Goal: Task Accomplishment & Management: Use online tool/utility

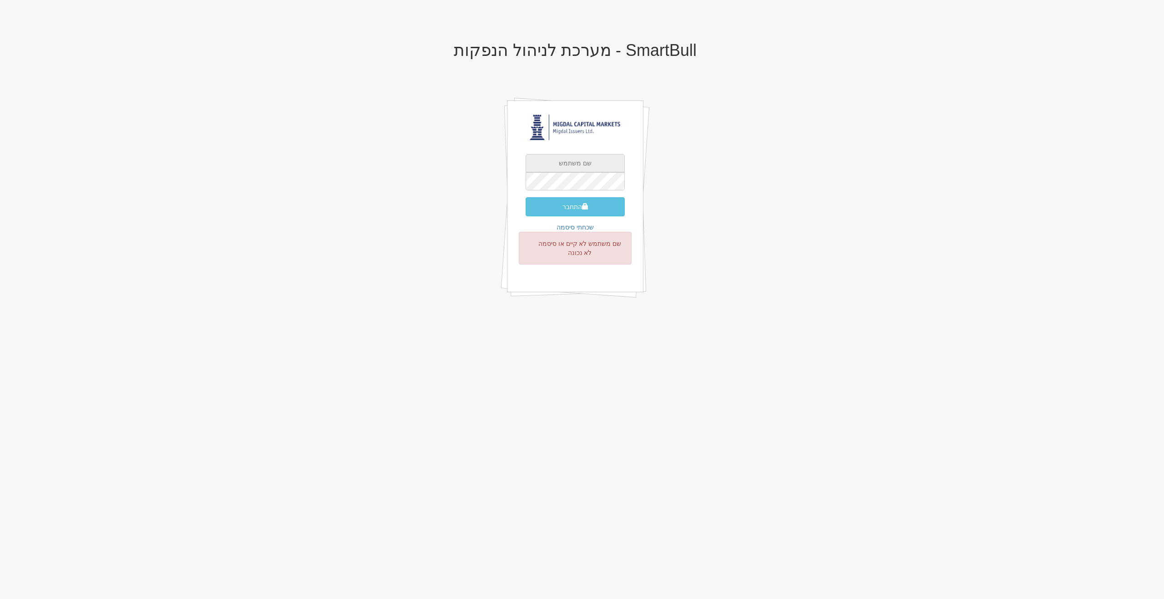
click at [589, 161] on input "text" at bounding box center [575, 163] width 99 height 18
type input "[EMAIL_ADDRESS][DOMAIN_NAME]"
click at [526, 197] on button "התחבר" at bounding box center [575, 206] width 99 height 19
type input "968020"
click at [526, 211] on button "התחבר" at bounding box center [575, 220] width 99 height 19
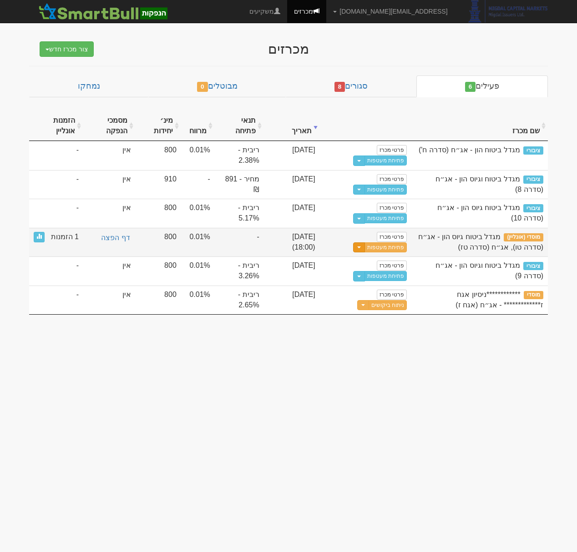
click at [355, 253] on button "Toggle Dropdown" at bounding box center [359, 247] width 12 height 10
click at [373, 316] on link "שכפל מכרז" at bounding box center [363, 310] width 86 height 12
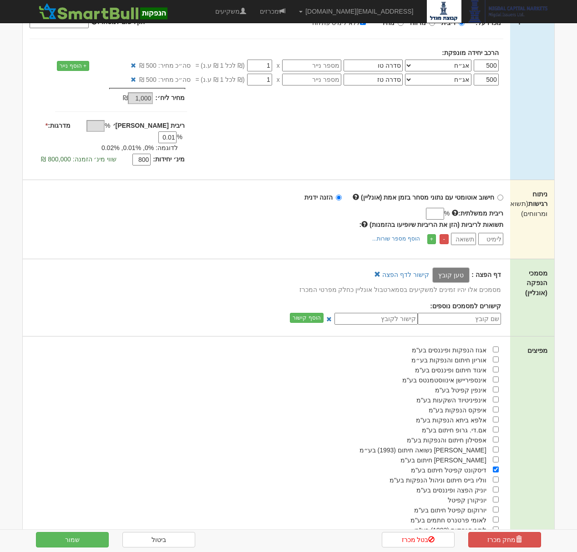
scroll to position [270, 0]
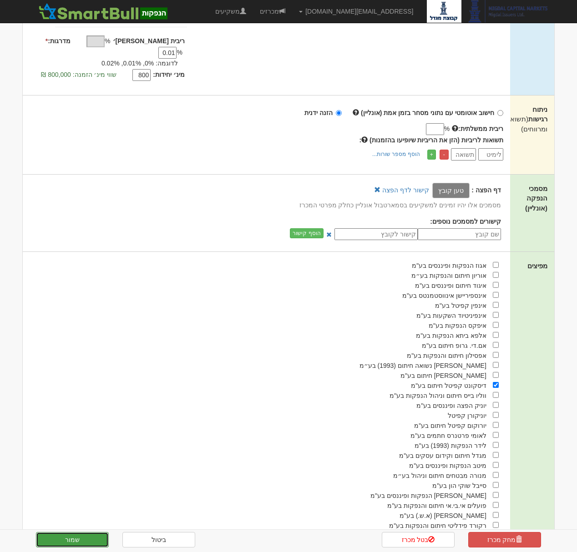
click at [53, 539] on button "שמור" at bounding box center [72, 539] width 73 height 15
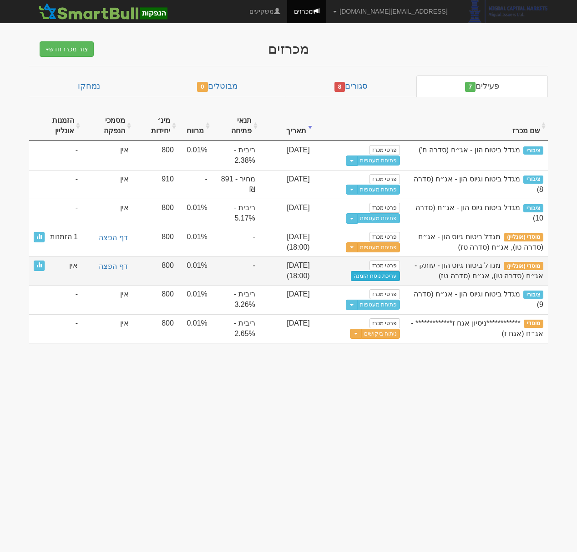
click at [361, 281] on link "עריכת נוסח הזמנה" at bounding box center [375, 276] width 49 height 10
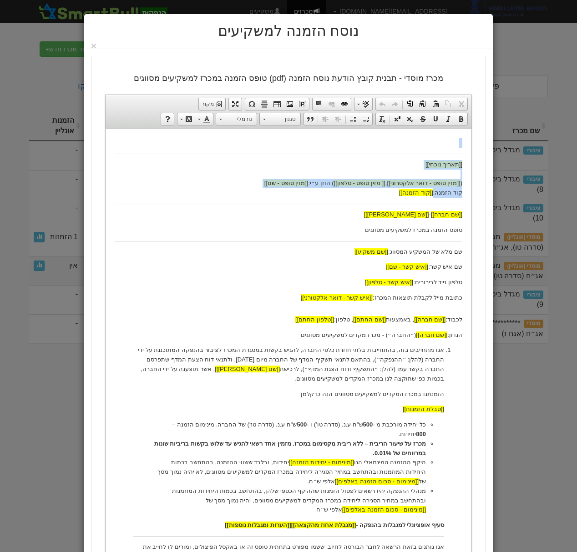
drag, startPoint x: 392, startPoint y: 197, endPoint x: 467, endPoint y: 143, distance: 92.1
click at [467, 143] on html "[[תאריך נוכחי]] ( [[מזין טופס - דואר אלקטרוני]] , [[ מזין טופס - טלפון]] ) הוזן…" at bounding box center [288, 497] width 366 height 736
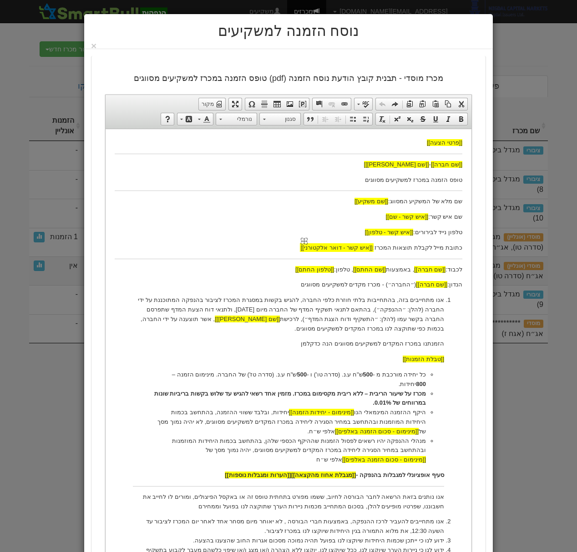
click at [308, 251] on span "[[איש קשר - דואר אלקטורני]]" at bounding box center [337, 247] width 72 height 7
drag, startPoint x: 265, startPoint y: 250, endPoint x: 381, endPoint y: 254, distance: 116.0
click at [381, 252] on p "כתובת מייל לקבלת תוצאות המכרז: [[איש קשר - דואר אלקטרוני]]" at bounding box center [288, 248] width 347 height 10
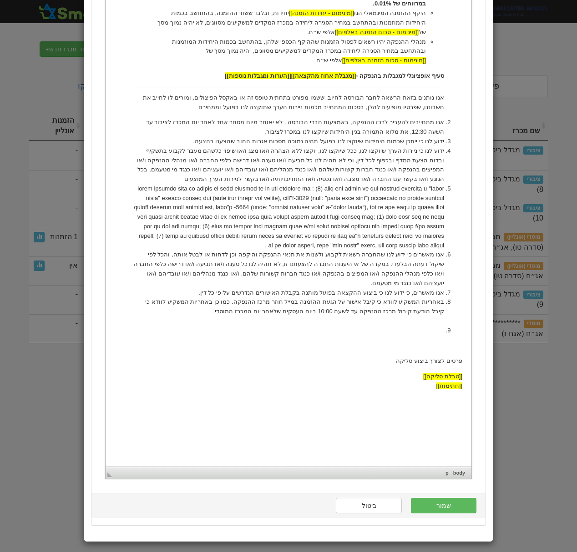
scroll to position [393, 0]
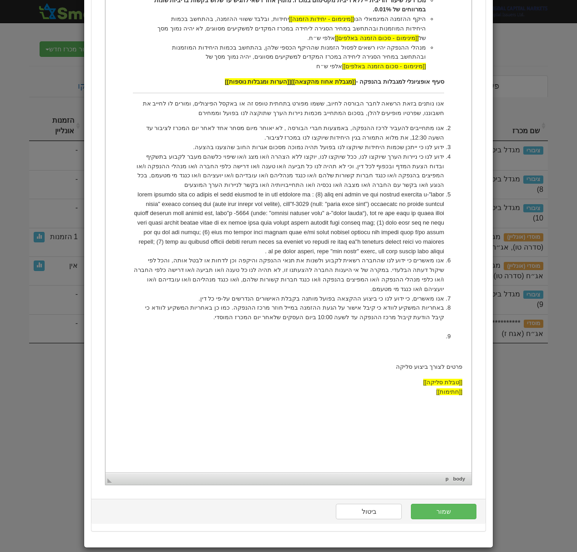
click at [360, 341] on li at bounding box center [288, 337] width 311 height 10
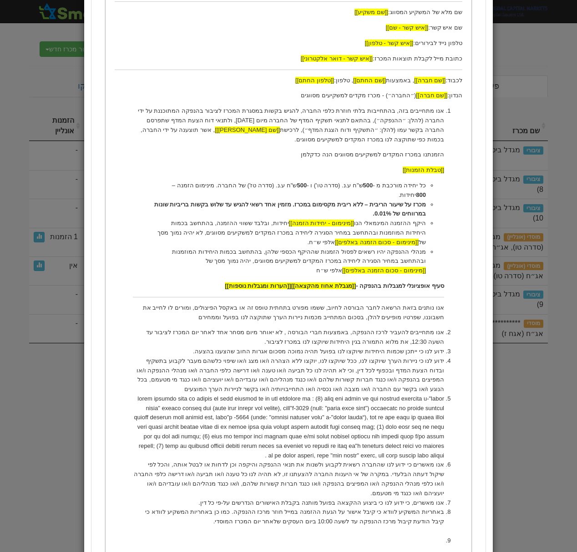
scroll to position [405, 0]
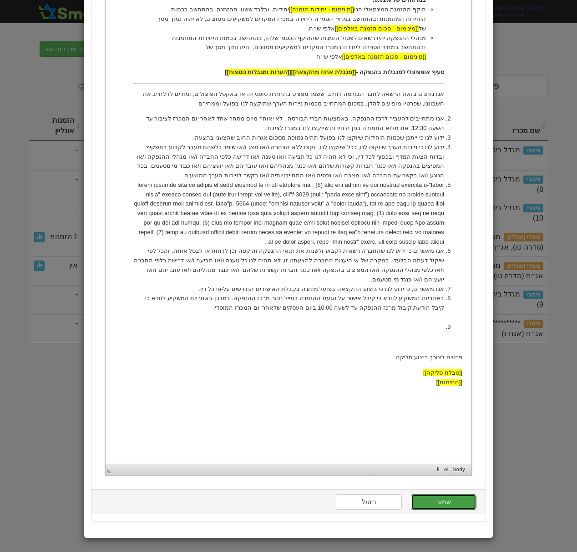
click at [441, 505] on button "שמור" at bounding box center [443, 501] width 65 height 15
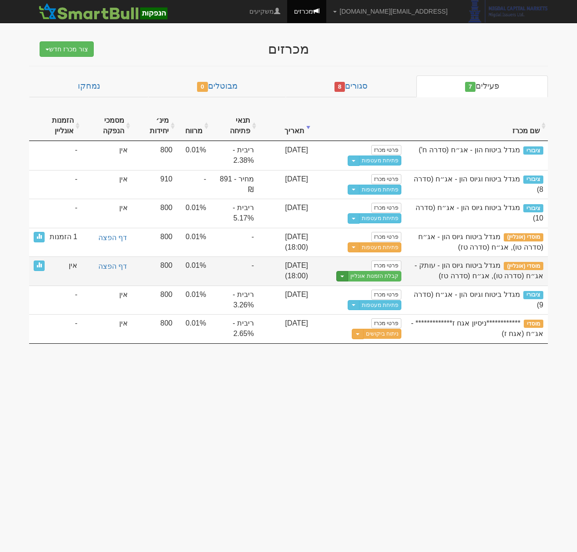
click at [336, 281] on button "Toggle Dropdown" at bounding box center [342, 276] width 12 height 10
click at [351, 297] on link "הצג טופס הזמנה לדוגמה" at bounding box center [357, 292] width 86 height 12
click at [342, 281] on button "Toggle Dropdown" at bounding box center [342, 276] width 12 height 10
click at [355, 309] on link "עריכת נוסח הזמנה" at bounding box center [357, 303] width 86 height 12
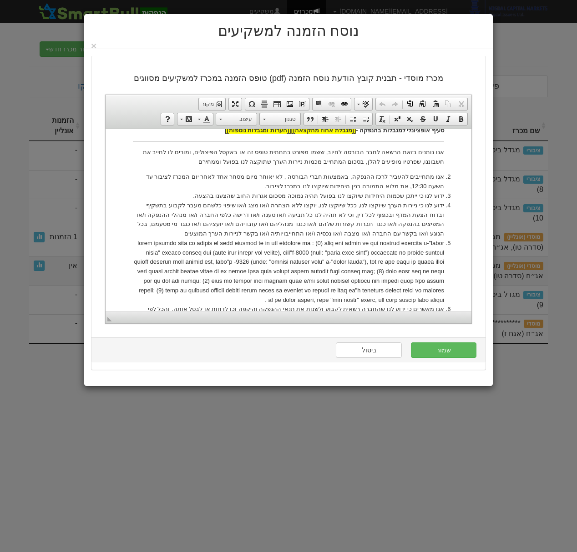
scroll to position [554, 0]
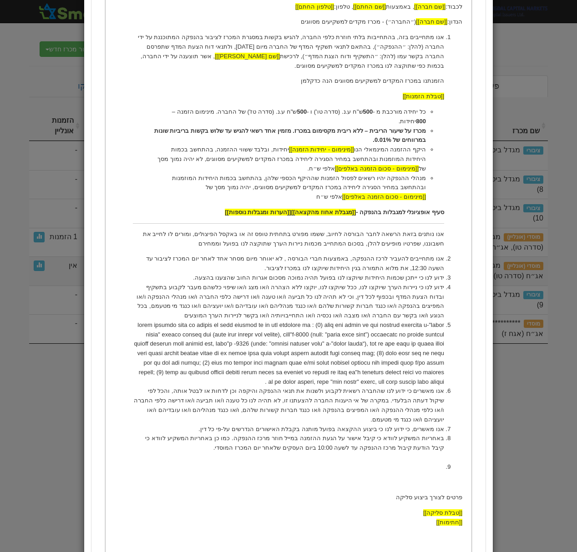
scroll to position [405, 0]
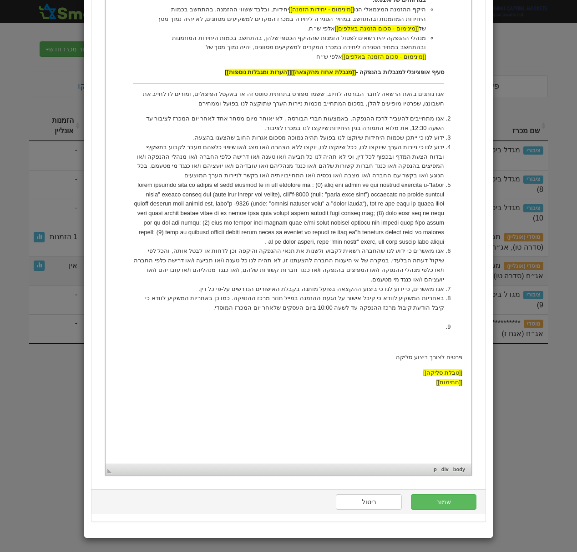
click at [464, 408] on html "[[פרטי הצעה]] [[שם חברה]] - [[שם נייר מונפק]] טופס הזמנה במכרז למשקיעים מסווגים…" at bounding box center [288, 69] width 366 height 686
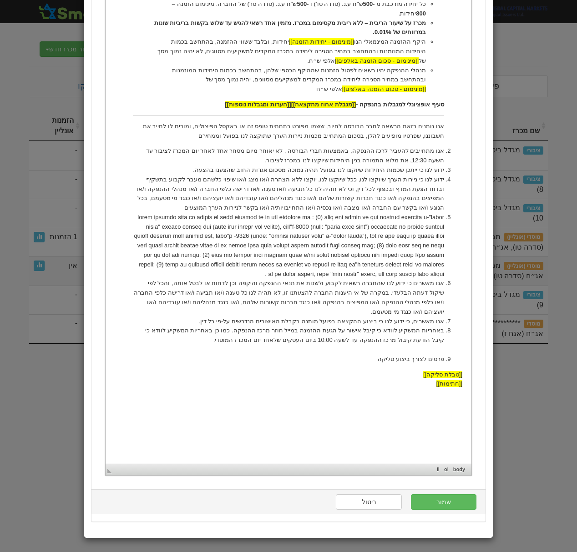
scroll to position [372, 0]
click at [455, 498] on button "שמור" at bounding box center [443, 501] width 65 height 15
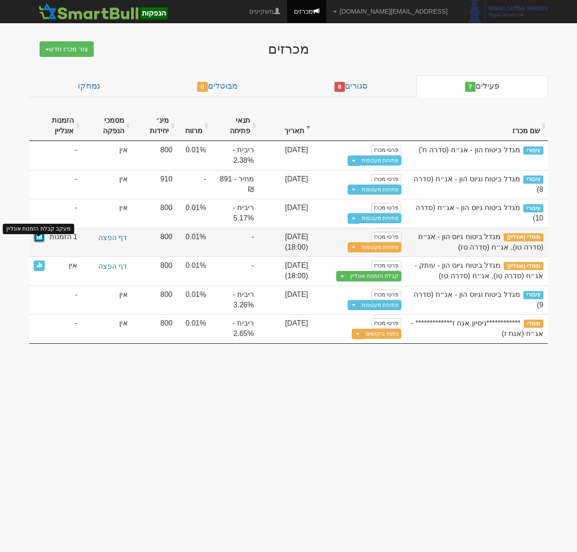
click at [43, 242] on link at bounding box center [39, 237] width 11 height 10
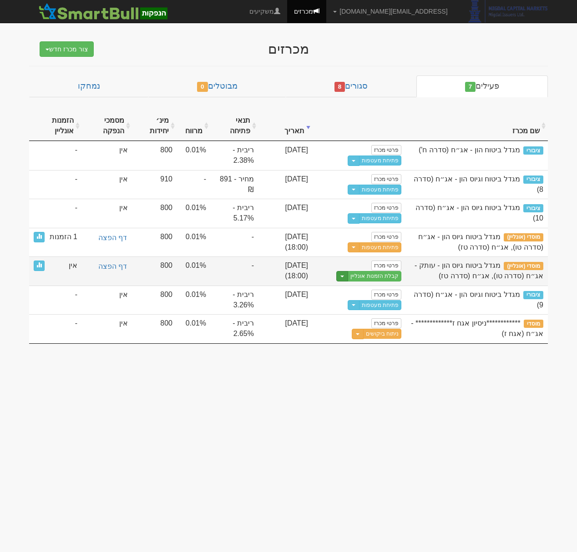
click at [340, 281] on button "Toggle Dropdown" at bounding box center [342, 276] width 12 height 10
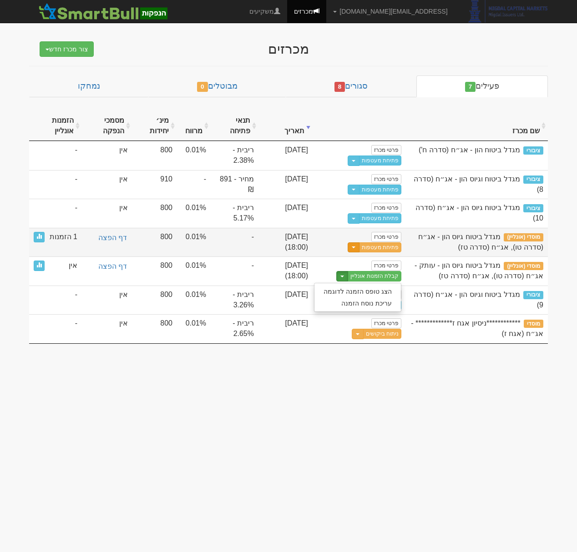
click at [353, 253] on button "Toggle Dropdown" at bounding box center [353, 247] width 12 height 10
click at [352, 304] on link "מחיקת מכרז אונליין" at bounding box center [357, 298] width 86 height 12
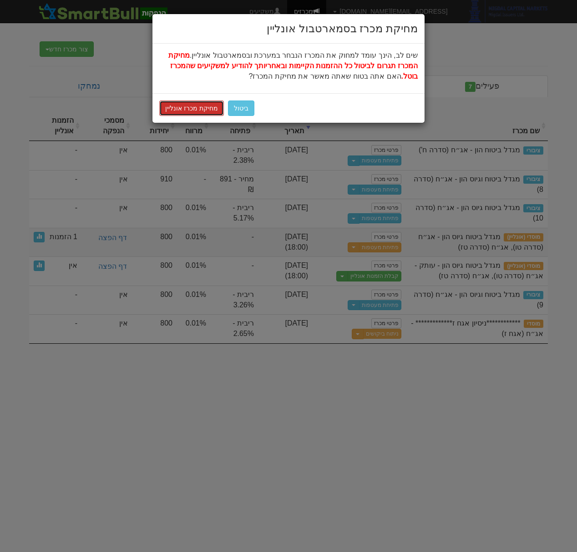
click at [197, 104] on button "מחיקת מכרז אונליין" at bounding box center [191, 107] width 65 height 15
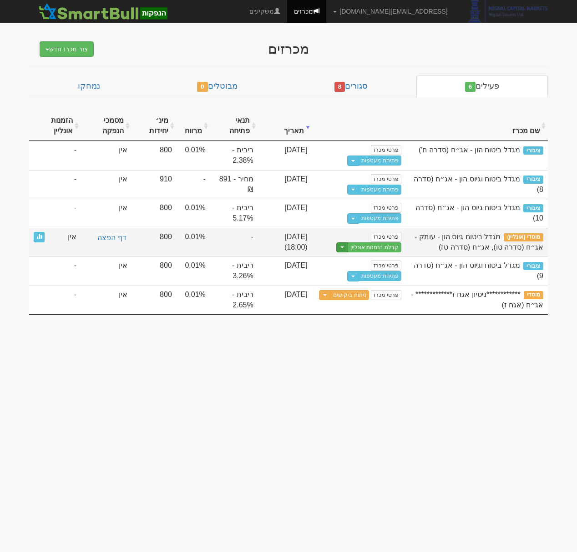
click at [336, 253] on button "Toggle Dropdown" at bounding box center [342, 247] width 12 height 10
click at [381, 242] on link "פרטי מכרז" at bounding box center [386, 237] width 30 height 10
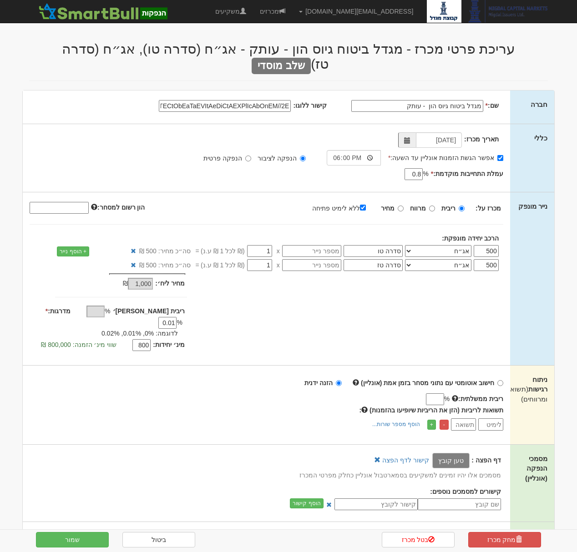
click at [417, 100] on input "מגדל ביטוח גיוס הון - עותק" at bounding box center [417, 106] width 132 height 12
type input "מגדל ביטוח גיוס הון"
click at [84, 544] on button "שמור" at bounding box center [72, 539] width 73 height 15
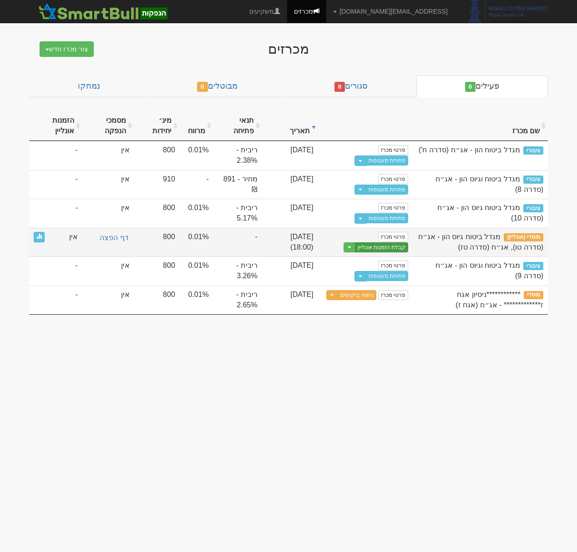
click at [383, 253] on link "קבלת הזמנות אונליין" at bounding box center [382, 247] width 54 height 10
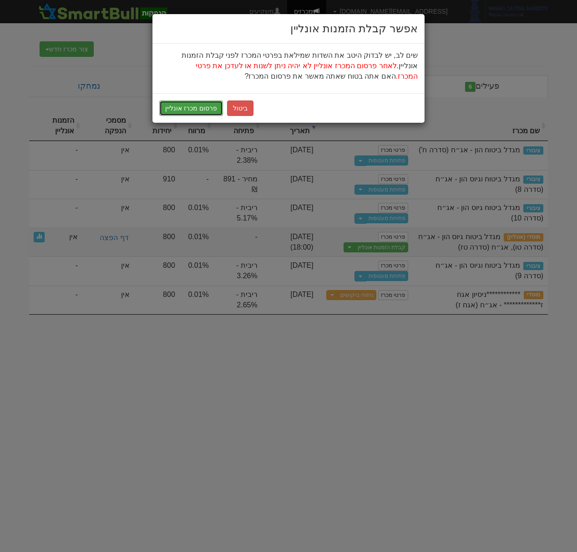
click at [176, 106] on button "פרסום מכרז אונליין" at bounding box center [191, 107] width 64 height 15
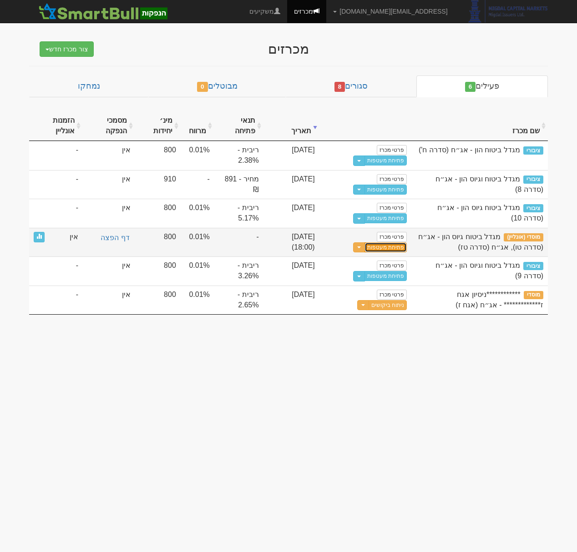
click at [378, 253] on button "פתיחת מעטפות" at bounding box center [385, 247] width 42 height 10
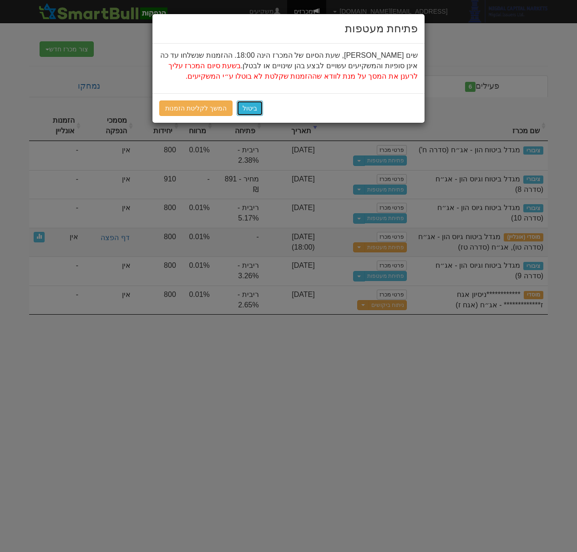
click at [254, 107] on button "ביטול" at bounding box center [249, 107] width 26 height 15
